Goal: Task Accomplishment & Management: Manage account settings

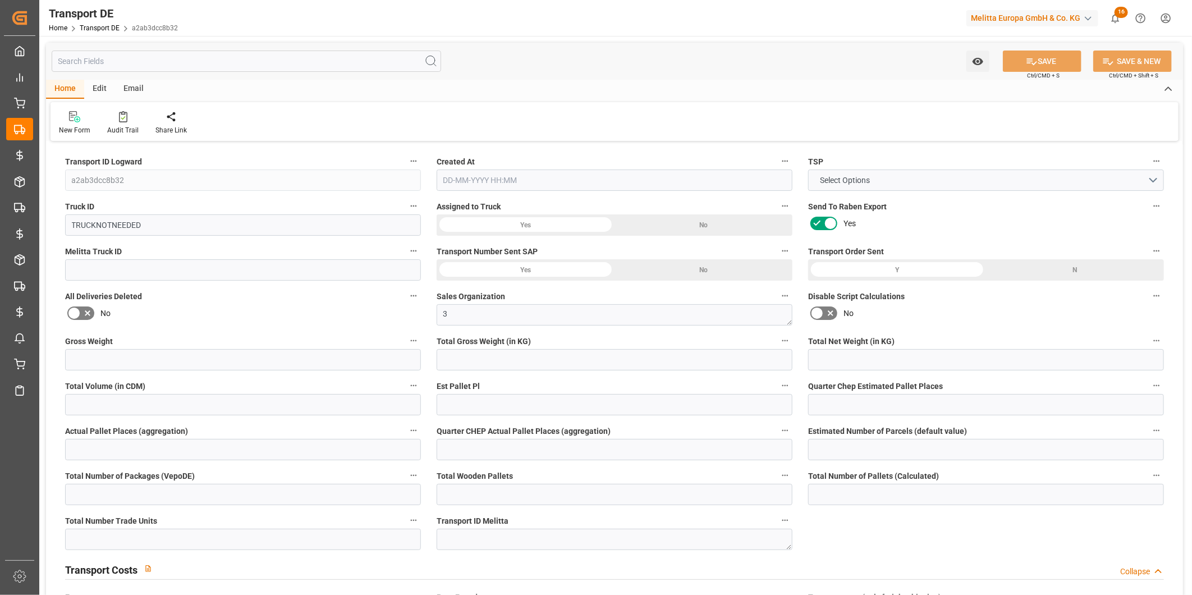
type input "29"
type input "5.129"
type input "3.814"
type input "186.593"
type input "1"
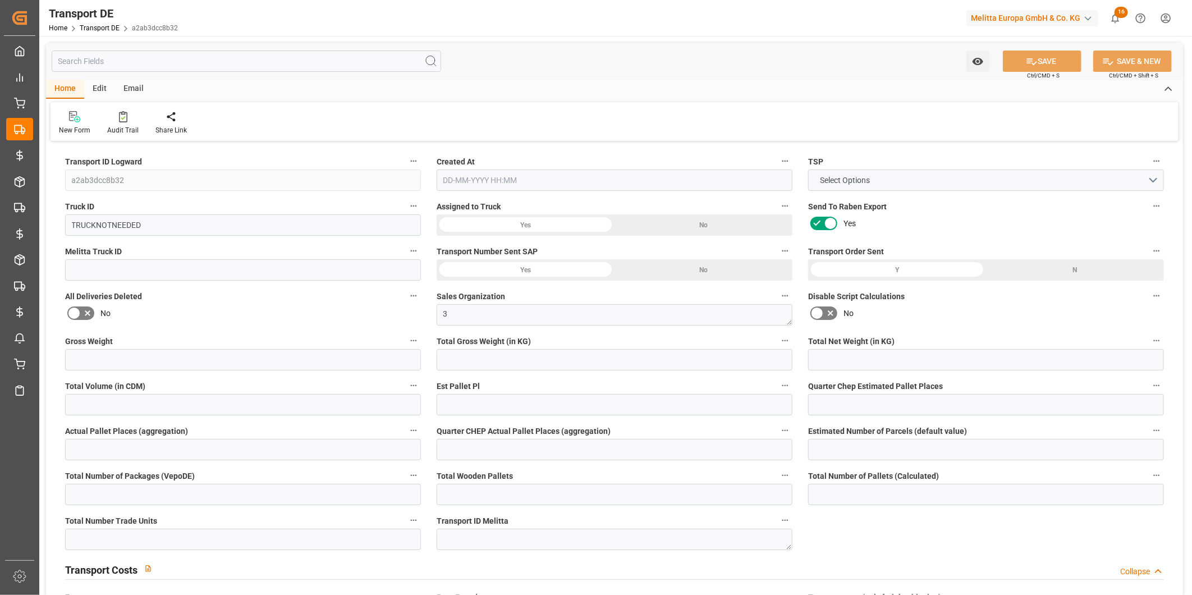
type input "0"
type input "1"
type input "0"
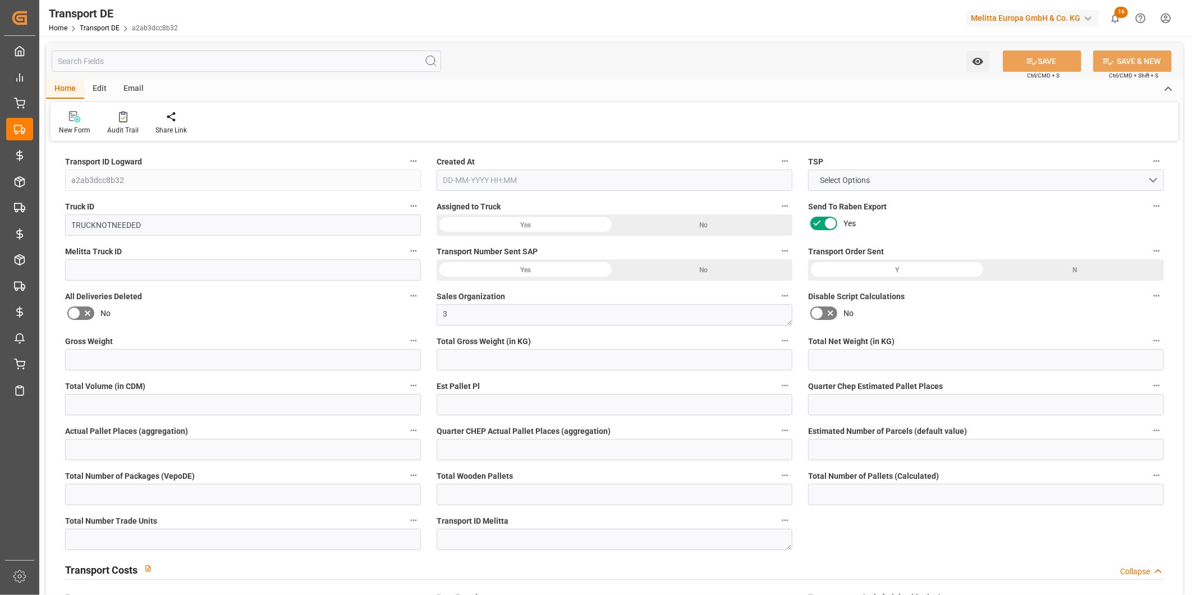
type input "1"
type input "0"
type input "1"
type input "0"
type input "2.63"
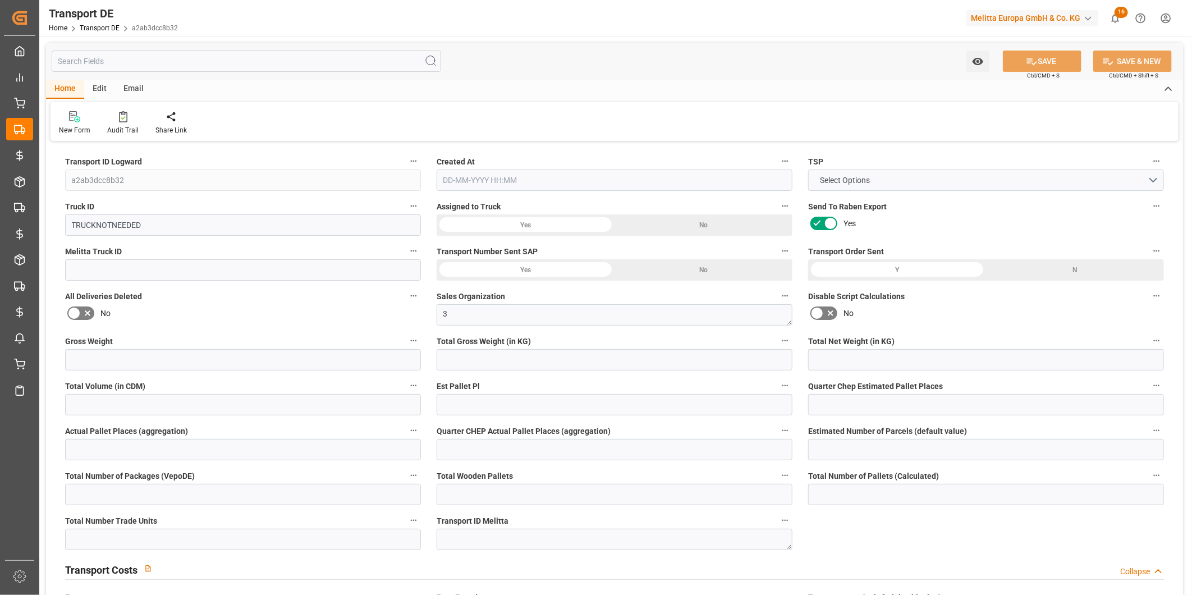
type input "0"
type input "44"
type input "0"
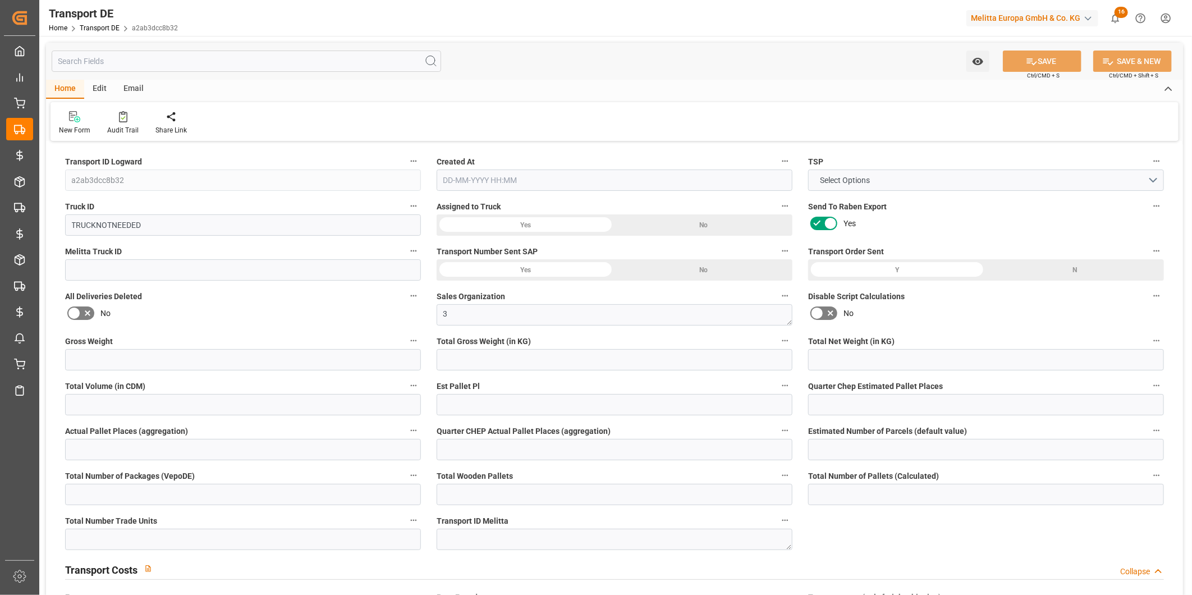
type input "0"
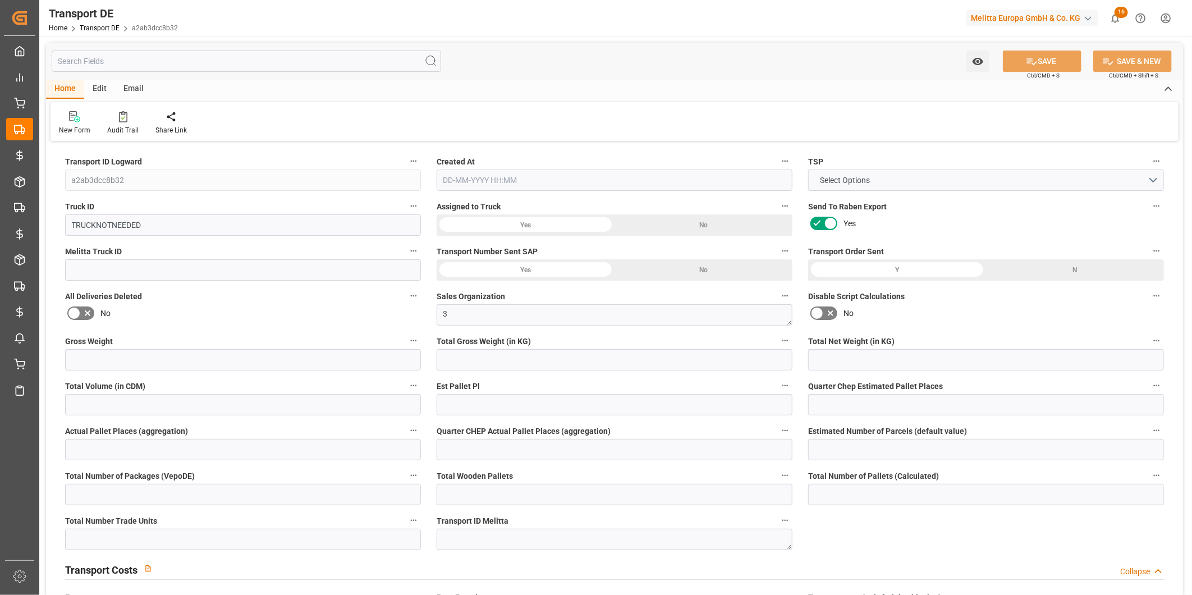
type input "0"
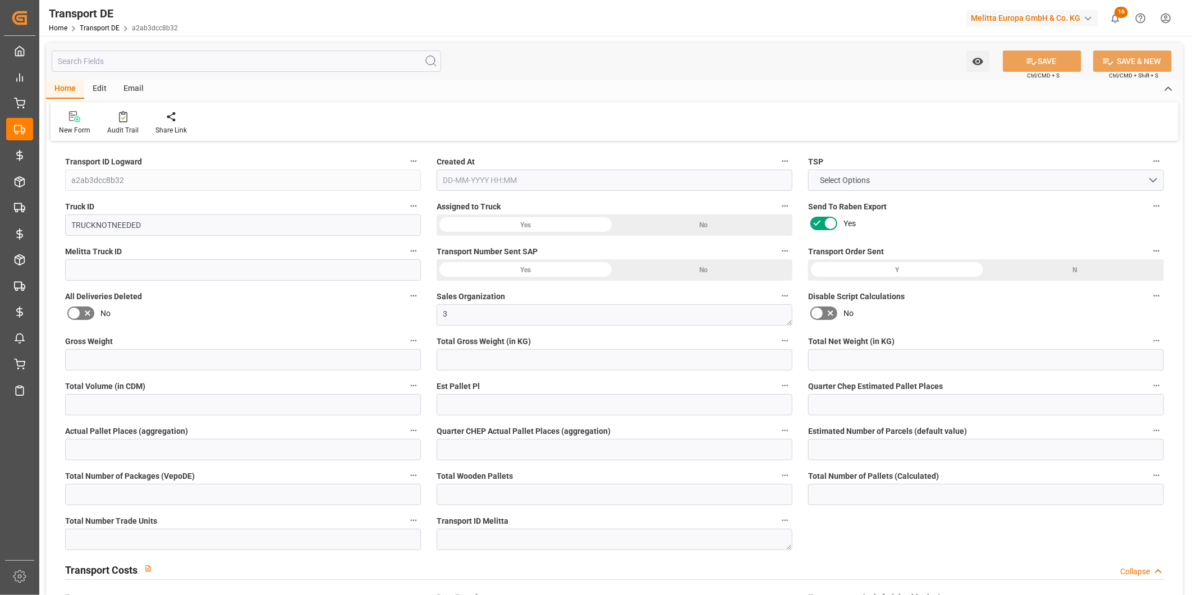
type input "0"
type input "5.129"
type input "4710.8598"
type input "21"
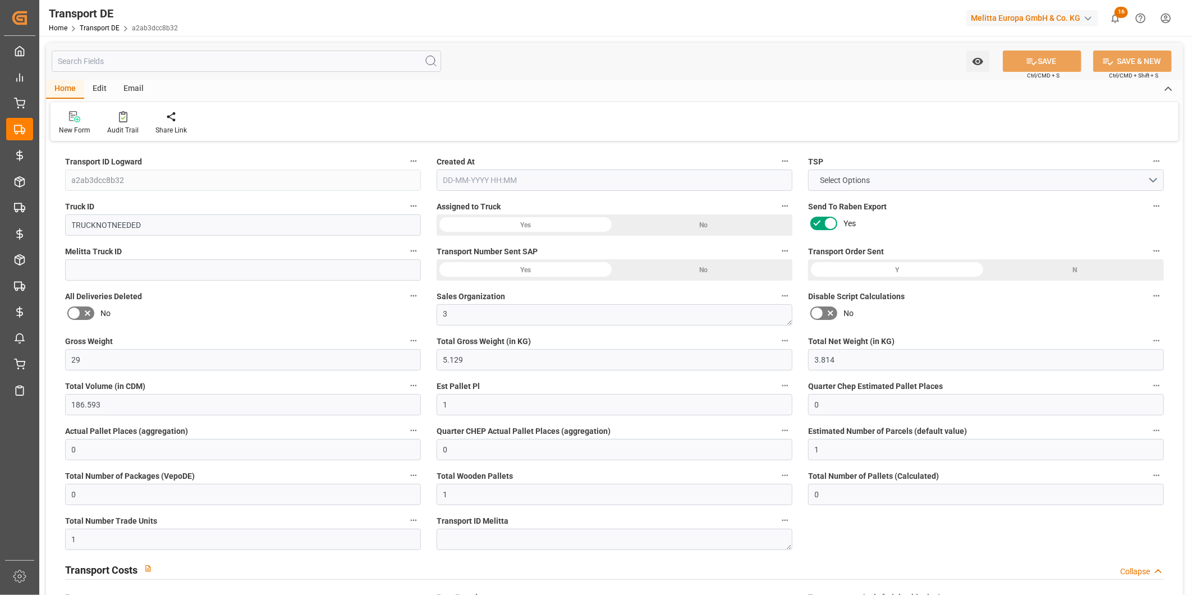
type input "35"
type input "0"
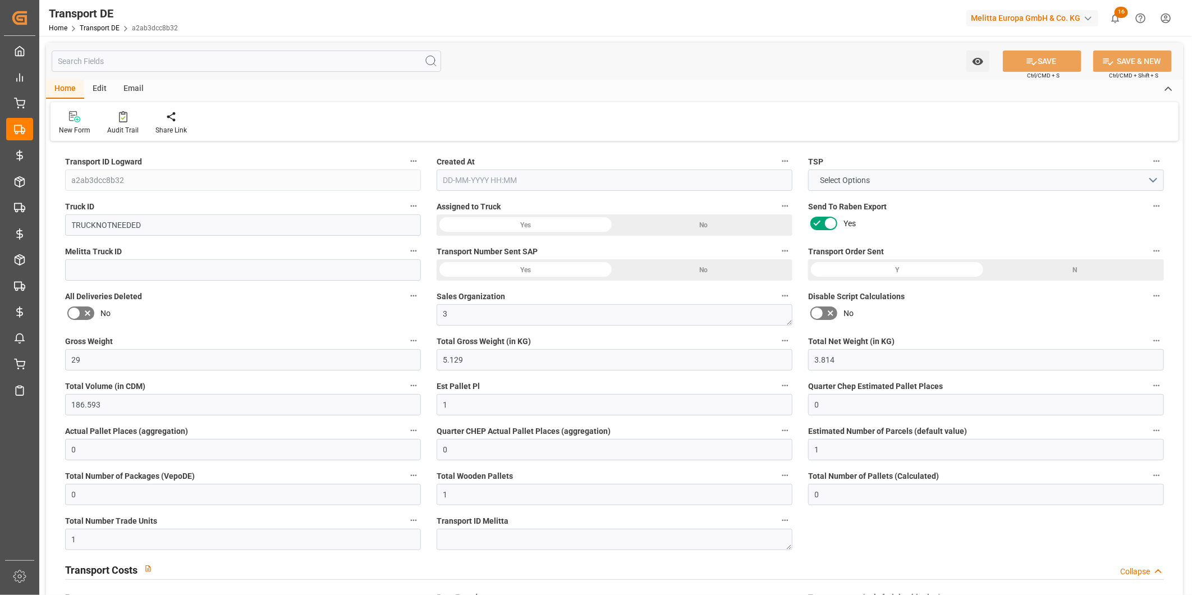
type input "0"
type input "1"
type input "0"
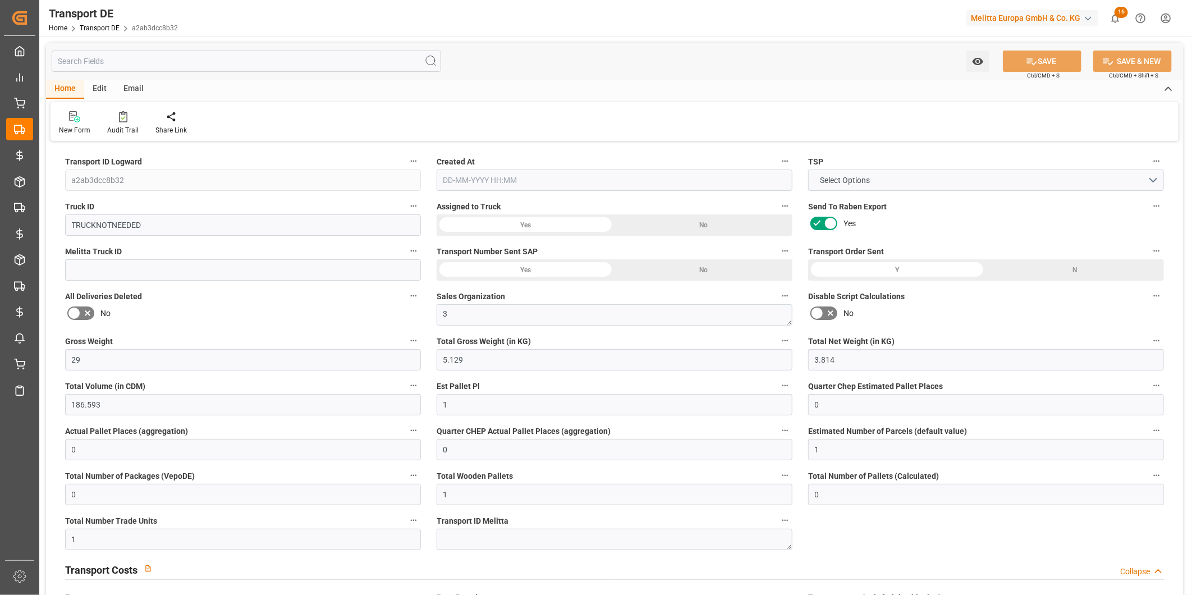
type input "1"
type input "2.63"
type input "0"
type input "[DATE] 14:22"
type input "[DATE]"
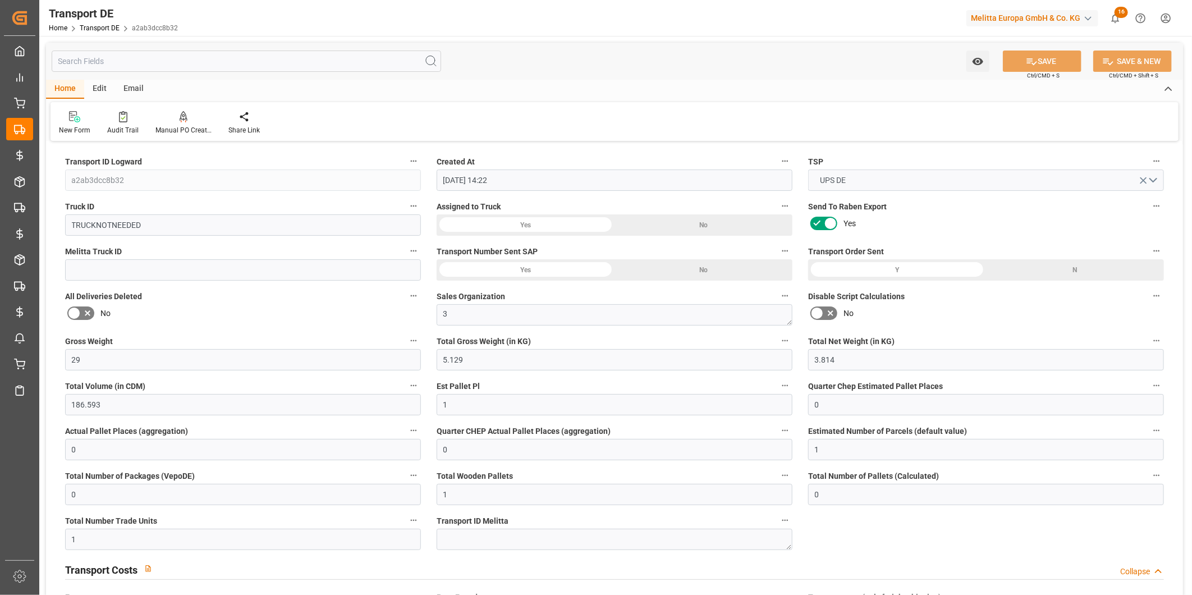
type input "[DATE]"
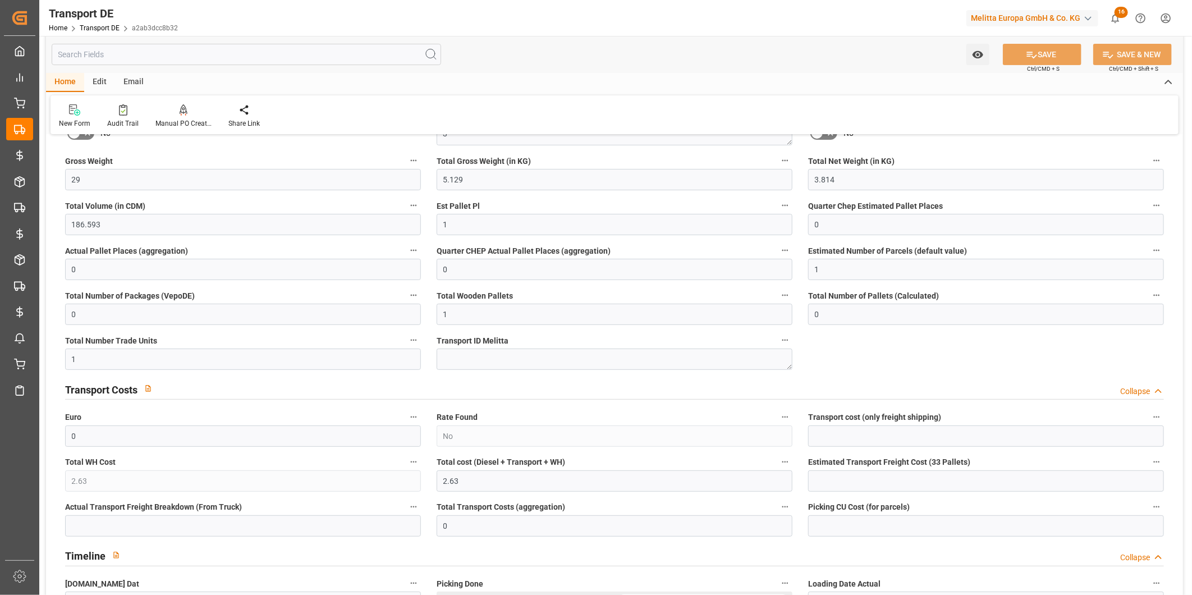
scroll to position [187, 0]
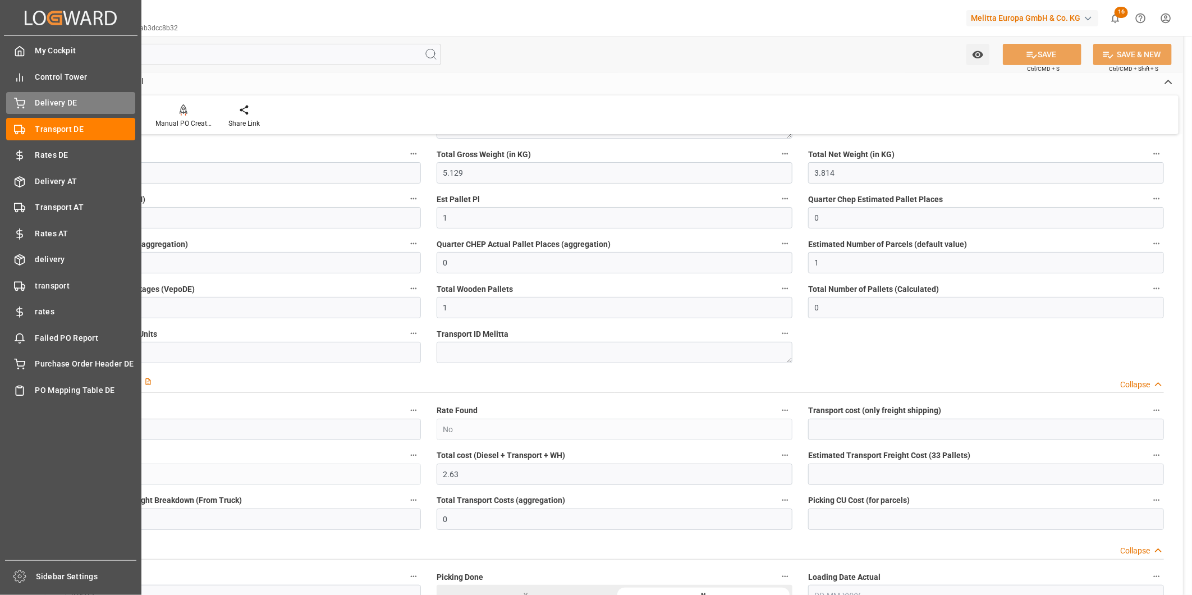
click at [26, 103] on div "Delivery DE Delivery DE" at bounding box center [70, 103] width 129 height 22
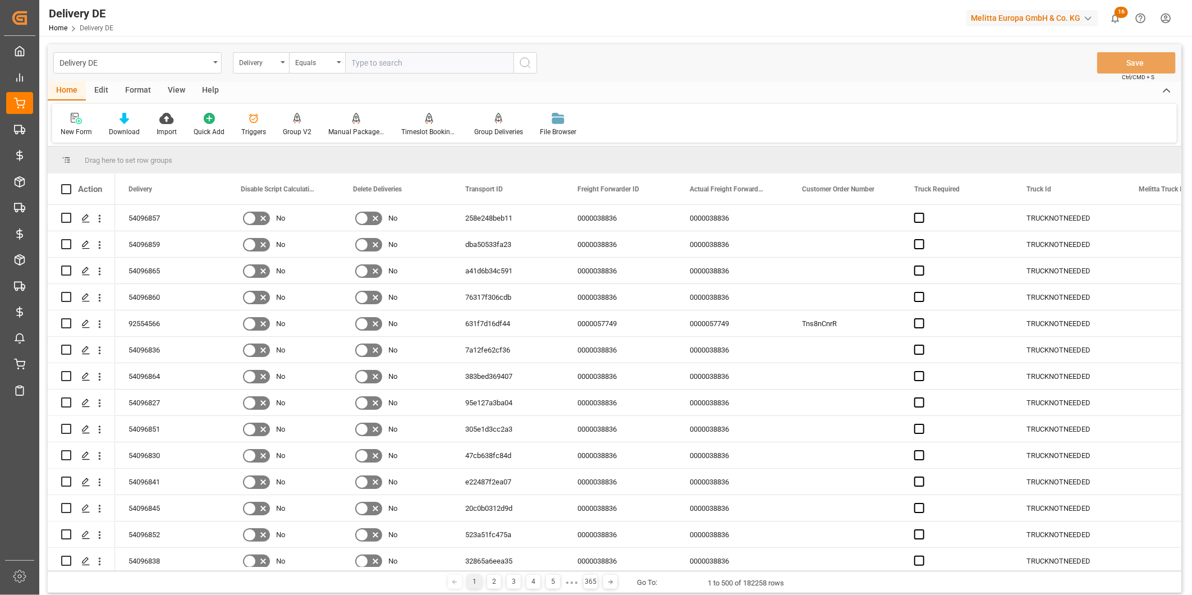
click at [374, 65] on input "text" at bounding box center [429, 62] width 168 height 21
type input "92554148"
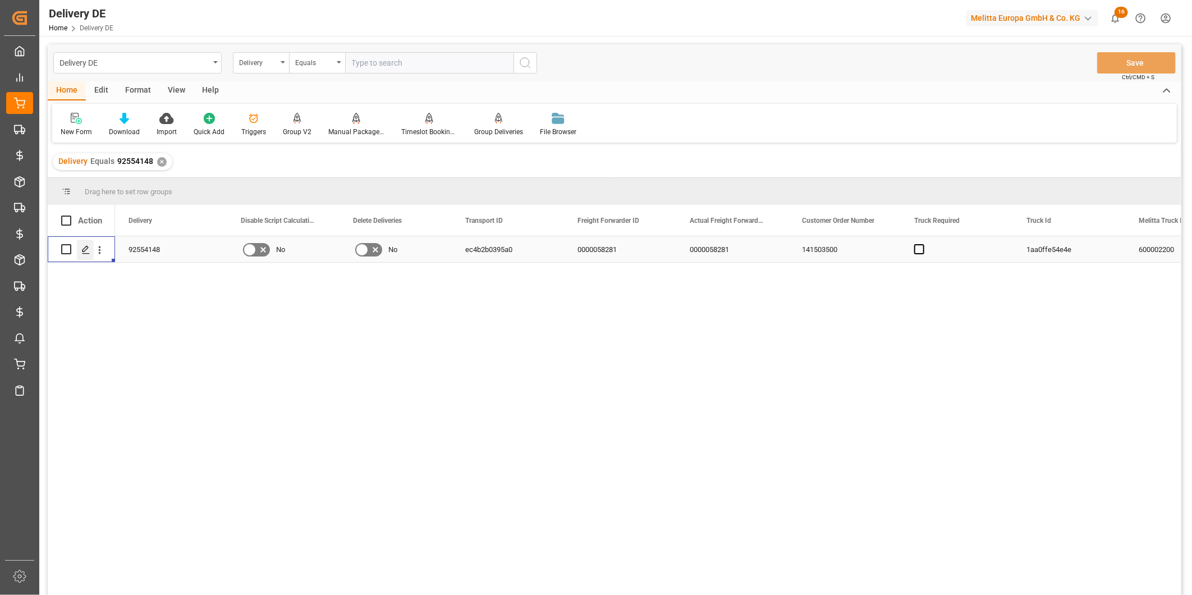
click at [81, 245] on icon "Press SPACE to select this row." at bounding box center [85, 249] width 9 height 9
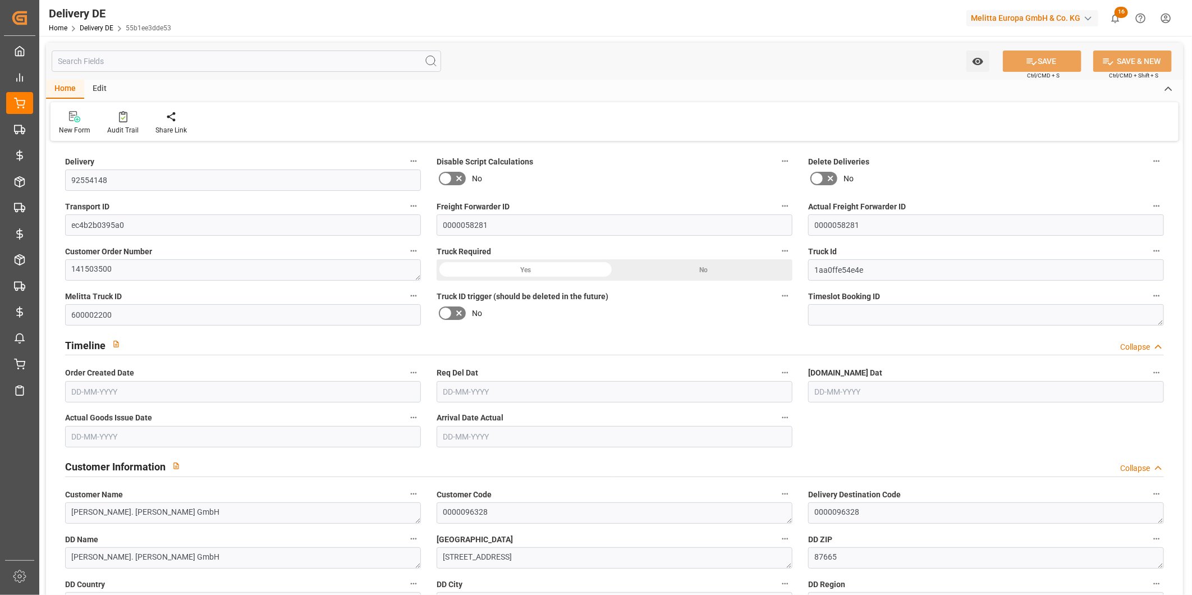
type input "0"
type input "6"
type input "1529.028"
type input "2306.552"
type input "9594.808"
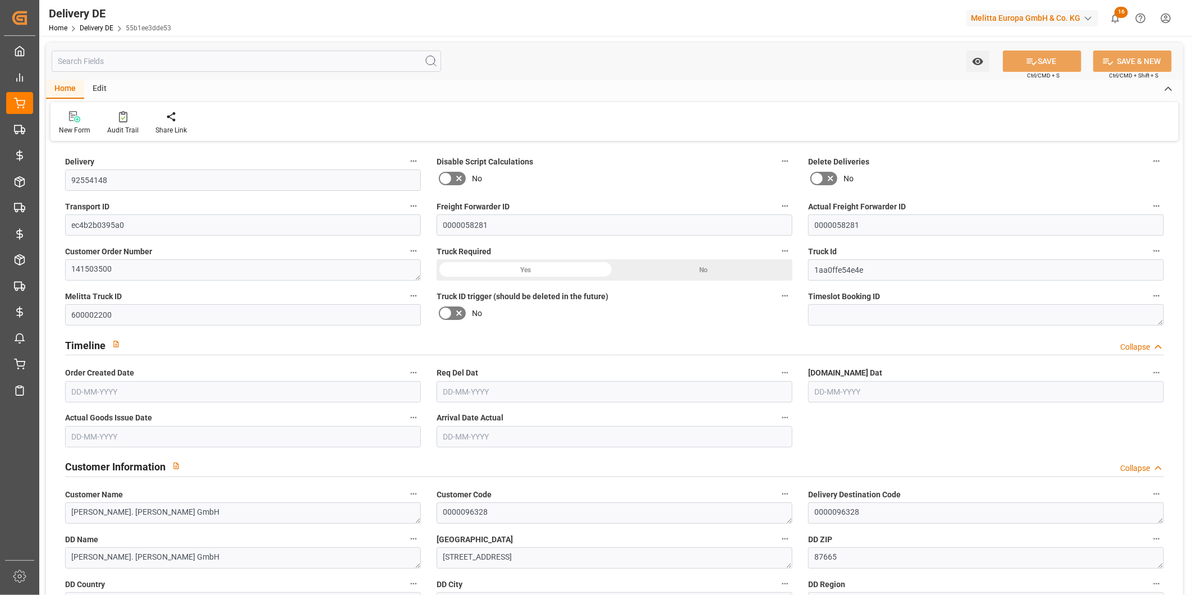
type input "[DATE]"
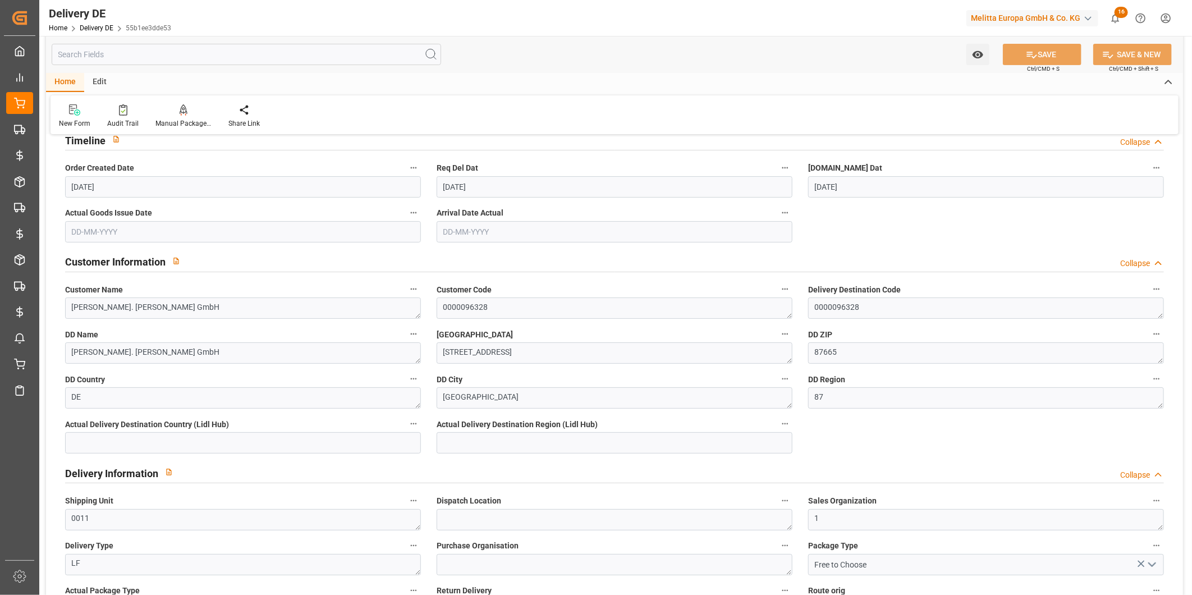
scroll to position [187, 0]
